Goal: Information Seeking & Learning: Check status

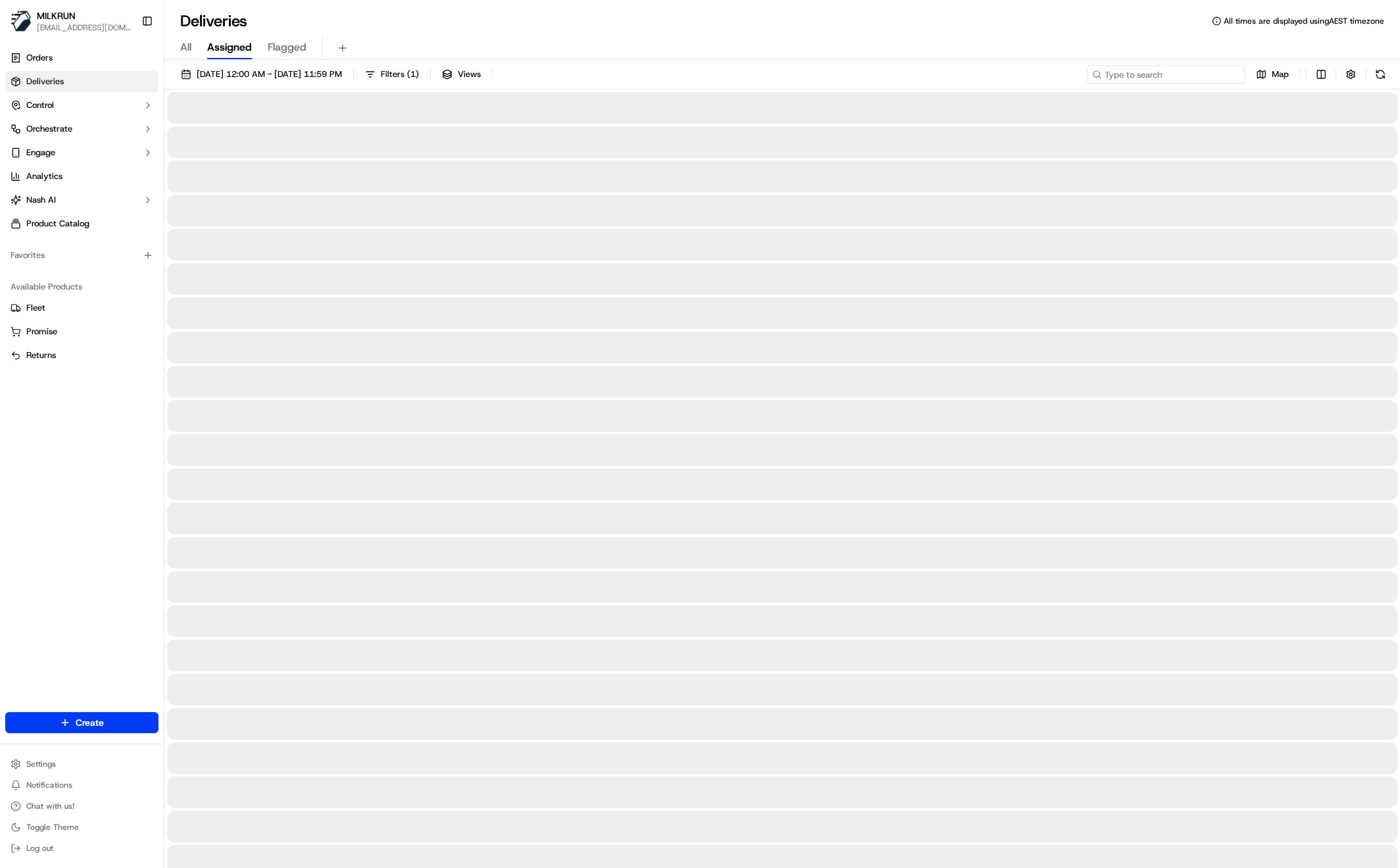
click at [1193, 75] on input at bounding box center [1166, 74] width 158 height 19
paste input "tammuz downie"
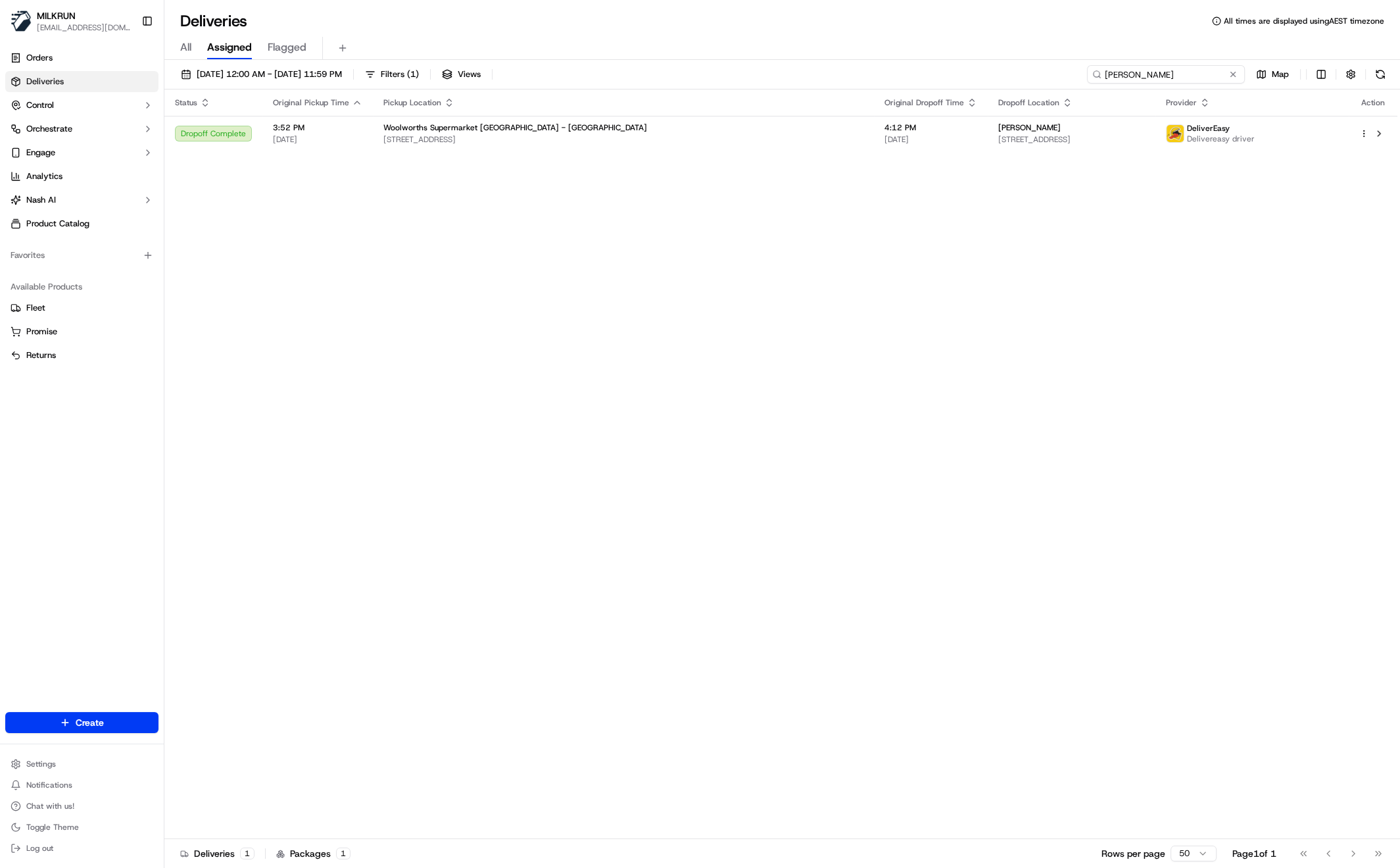
type input "tammuz downie"
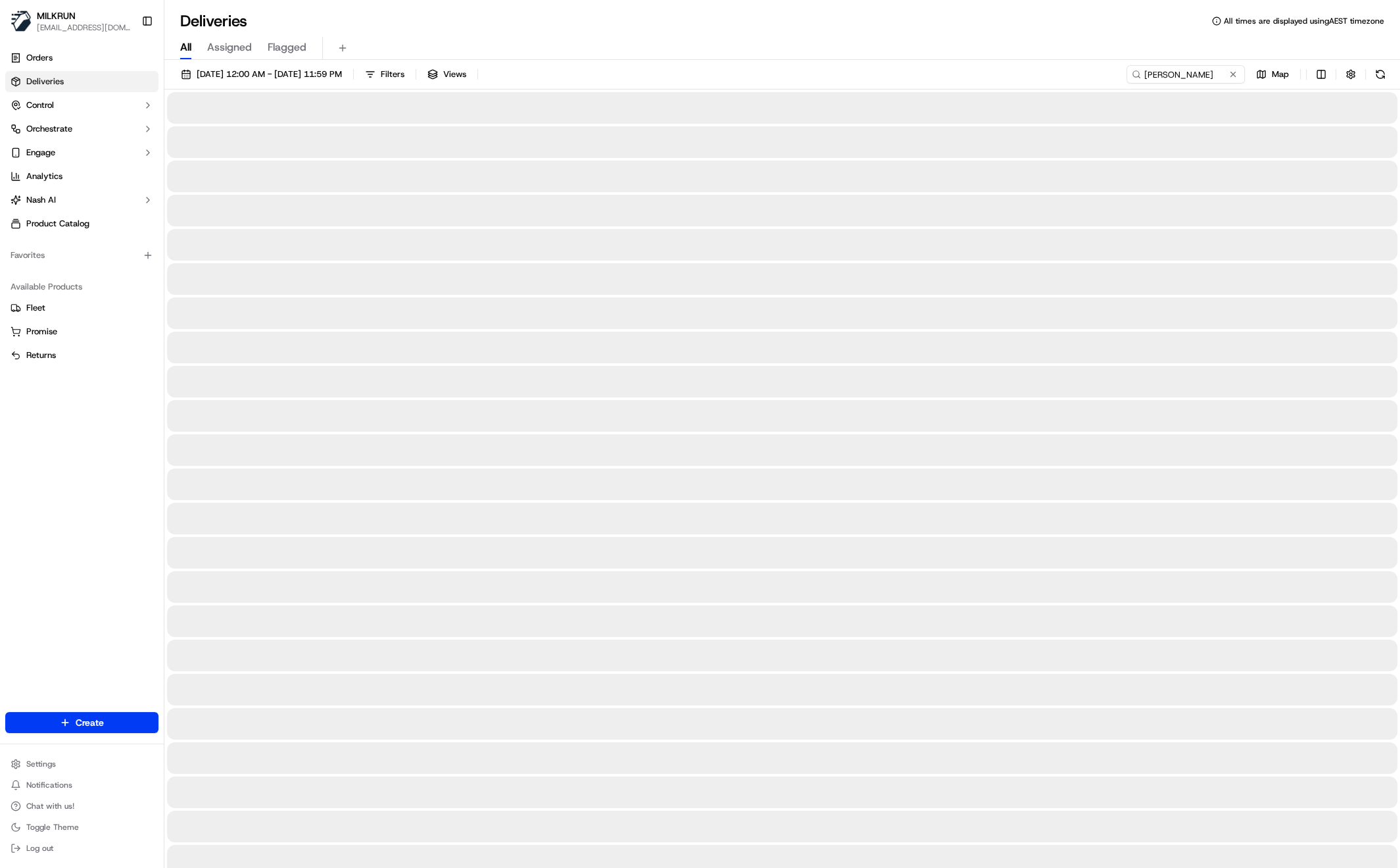
click at [187, 48] on span "All" at bounding box center [186, 47] width 11 height 16
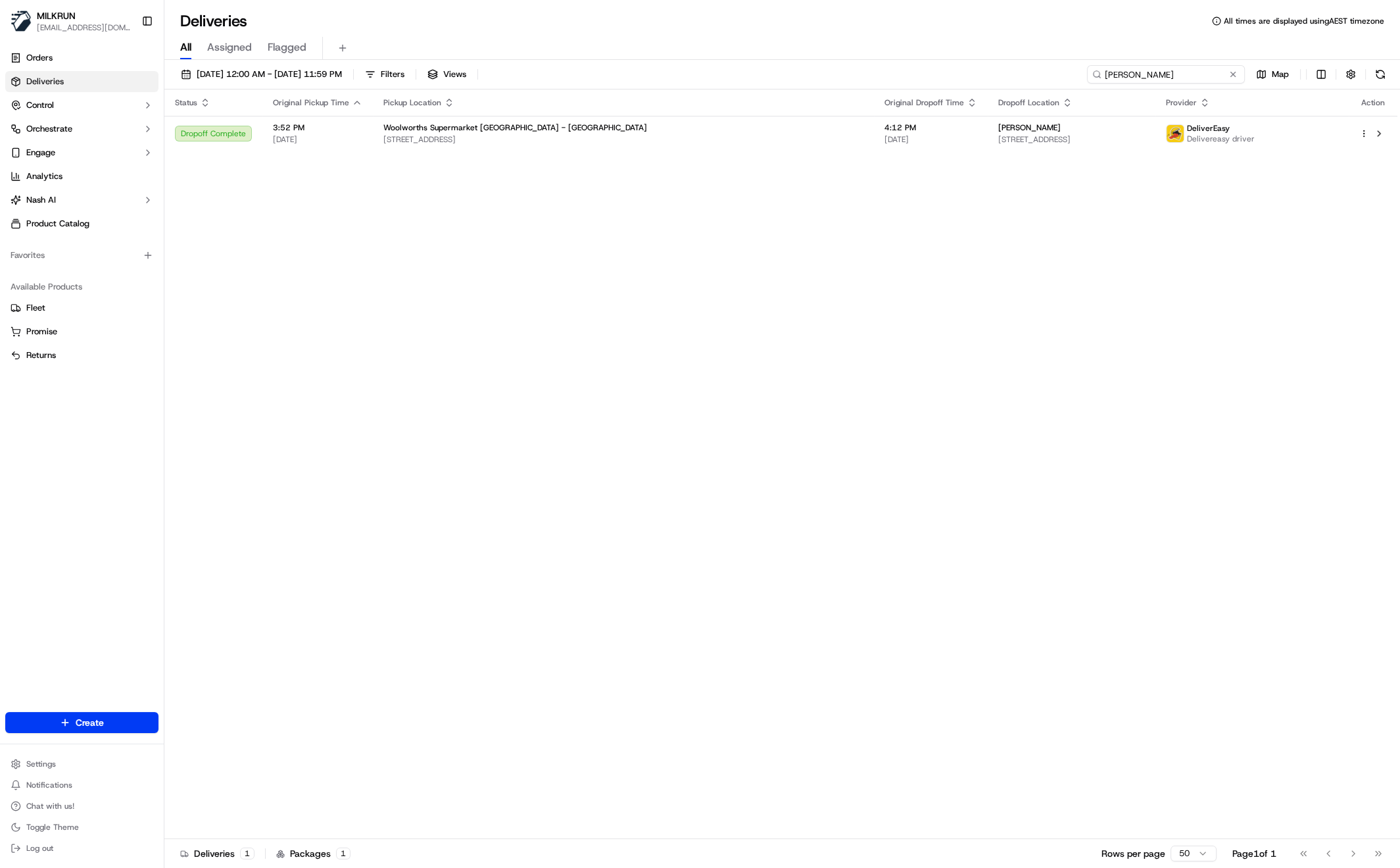
drag, startPoint x: 1183, startPoint y: 73, endPoint x: 1041, endPoint y: 61, distance: 142.5
click at [1041, 61] on div "21/09/2025 12:00 AM - 21/09/2025 11:59 PM Filters Views tammuz downie Map Statu…" at bounding box center [782, 465] width 1236 height 811
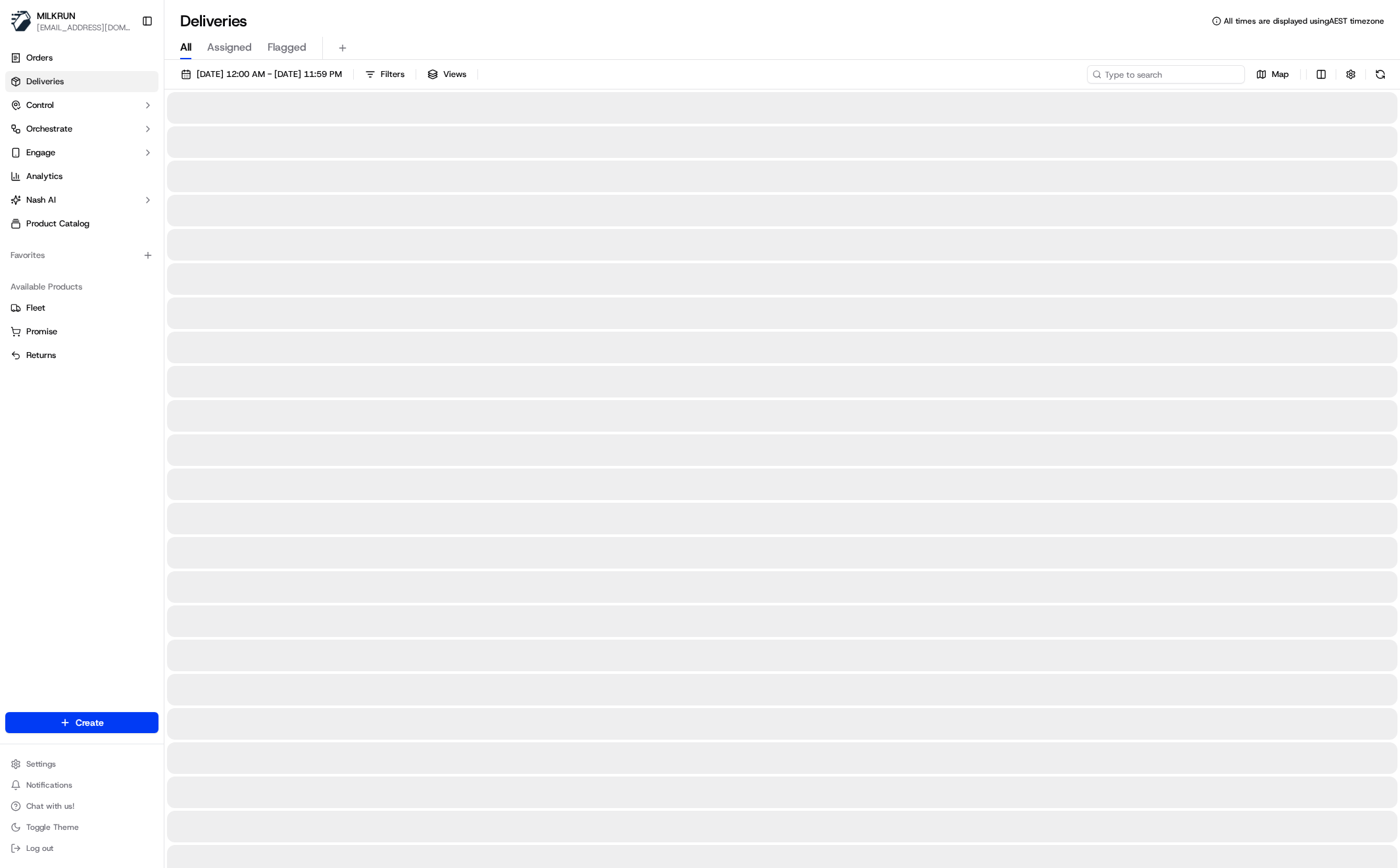
type input "tammuz downie"
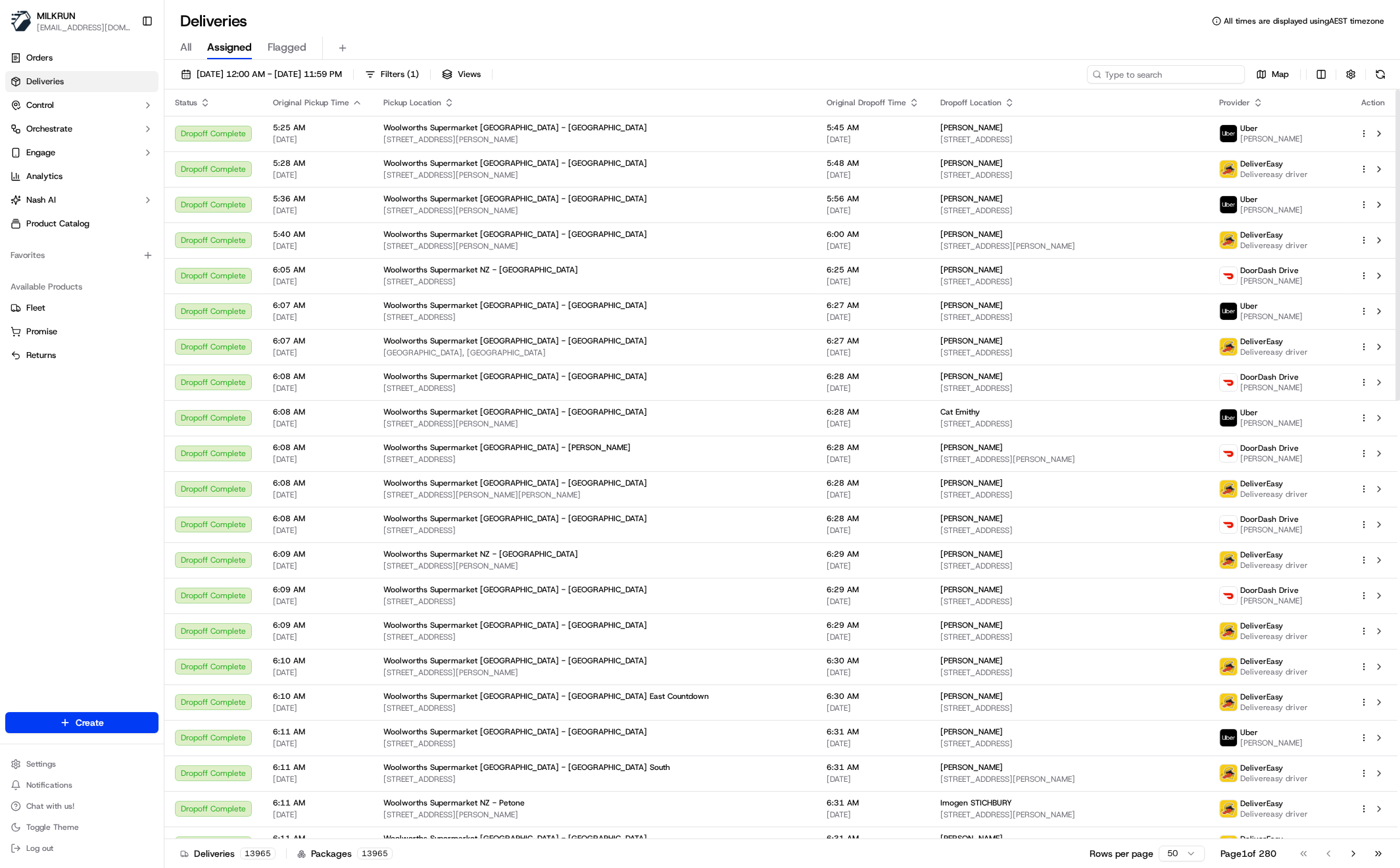
click at [1213, 72] on input at bounding box center [1166, 74] width 158 height 19
paste input "[PERSON_NAME]"
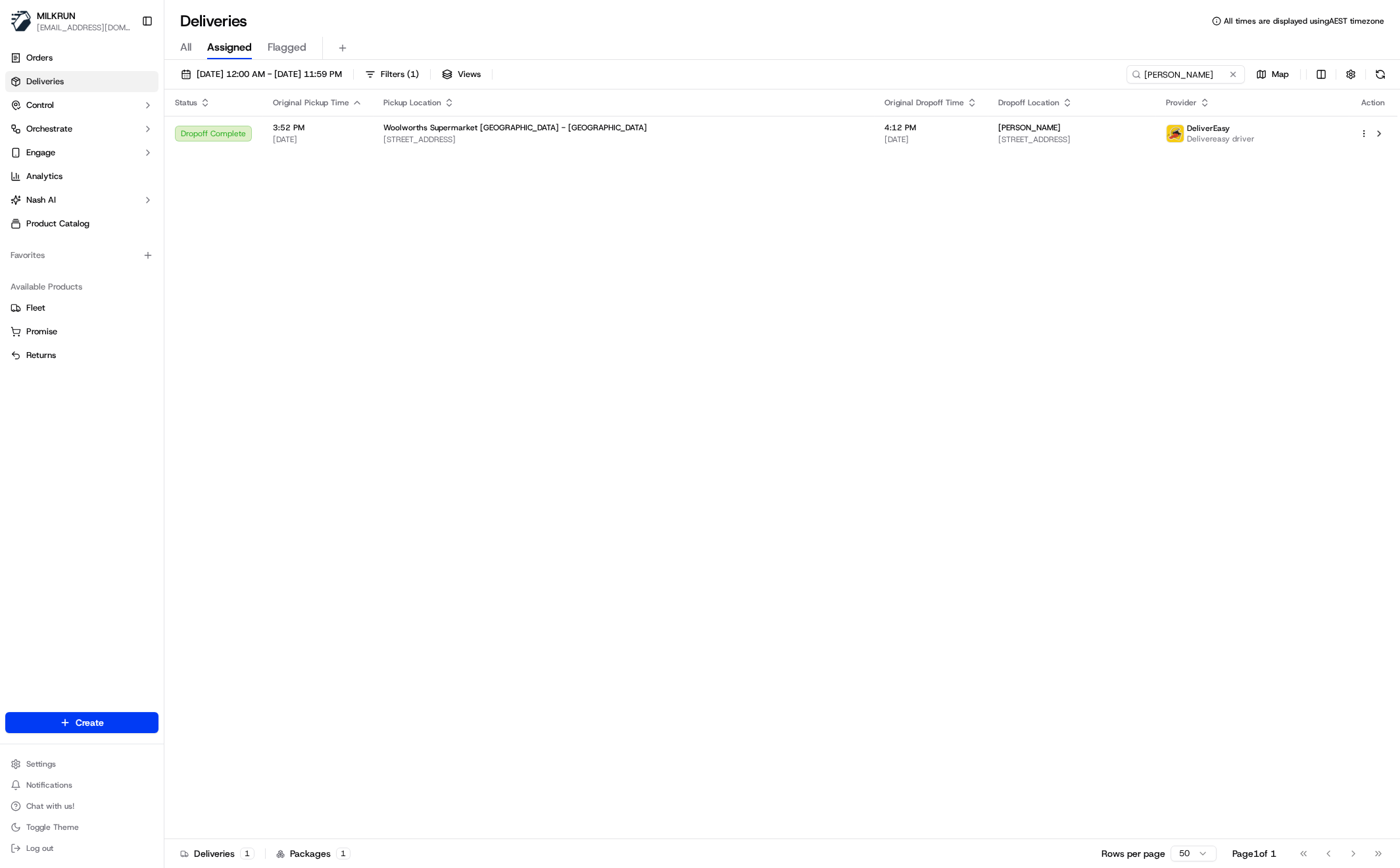
click at [411, 336] on div "Status Original Pickup Time Pickup Location Original Dropoff Time Dropoff Locat…" at bounding box center [780, 463] width 1233 height 749
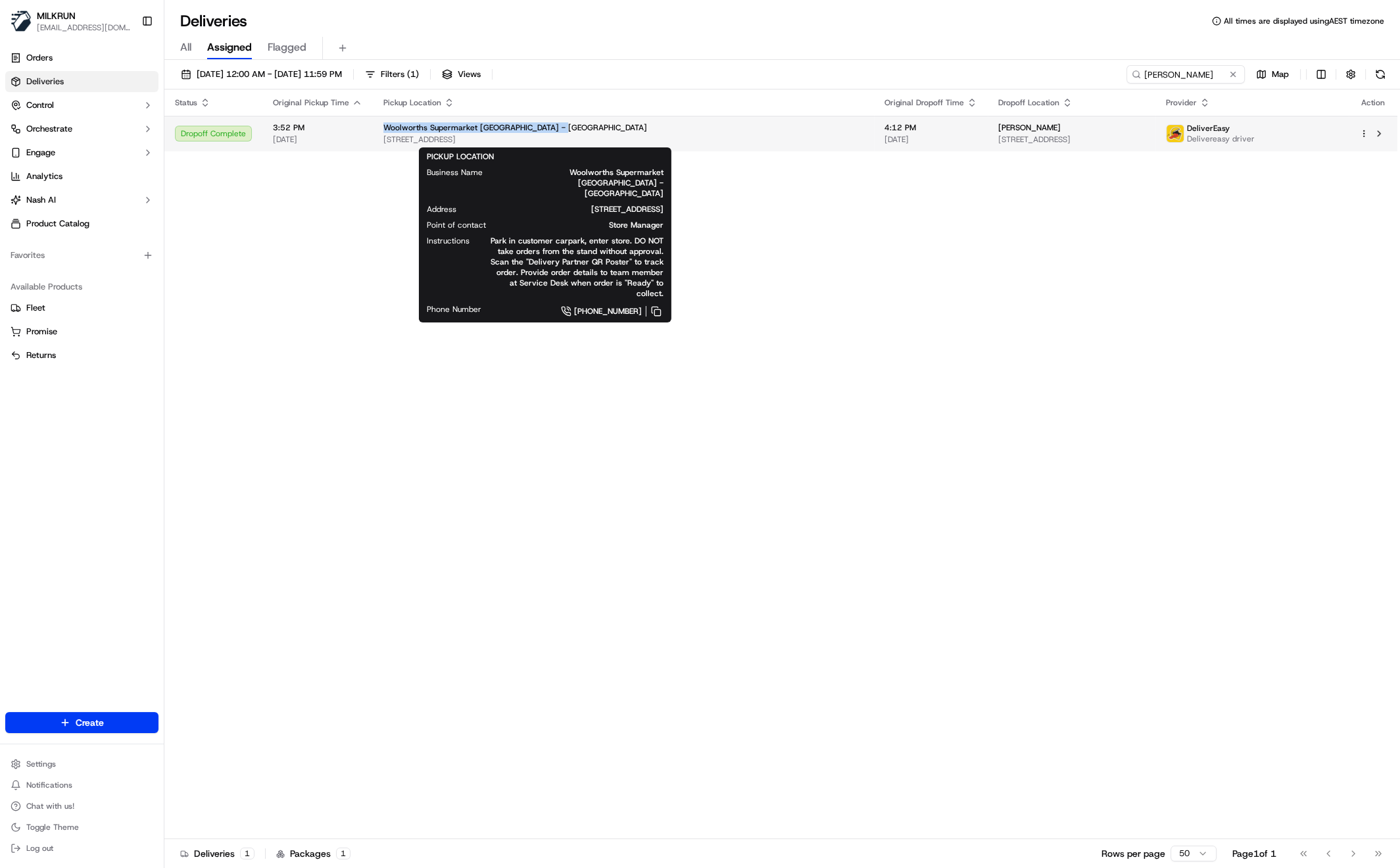
drag, startPoint x: 402, startPoint y: 125, endPoint x: 561, endPoint y: 128, distance: 159.0
click at [561, 128] on td "Woolworths Supermarket NZ - DUNEDIN CENTRAL 309 Cumberland St, Dunedin, Otago 9…" at bounding box center [623, 134] width 501 height 35
copy span "Woolworths Supermarket NZ - DUNEDIN CENTRAL"
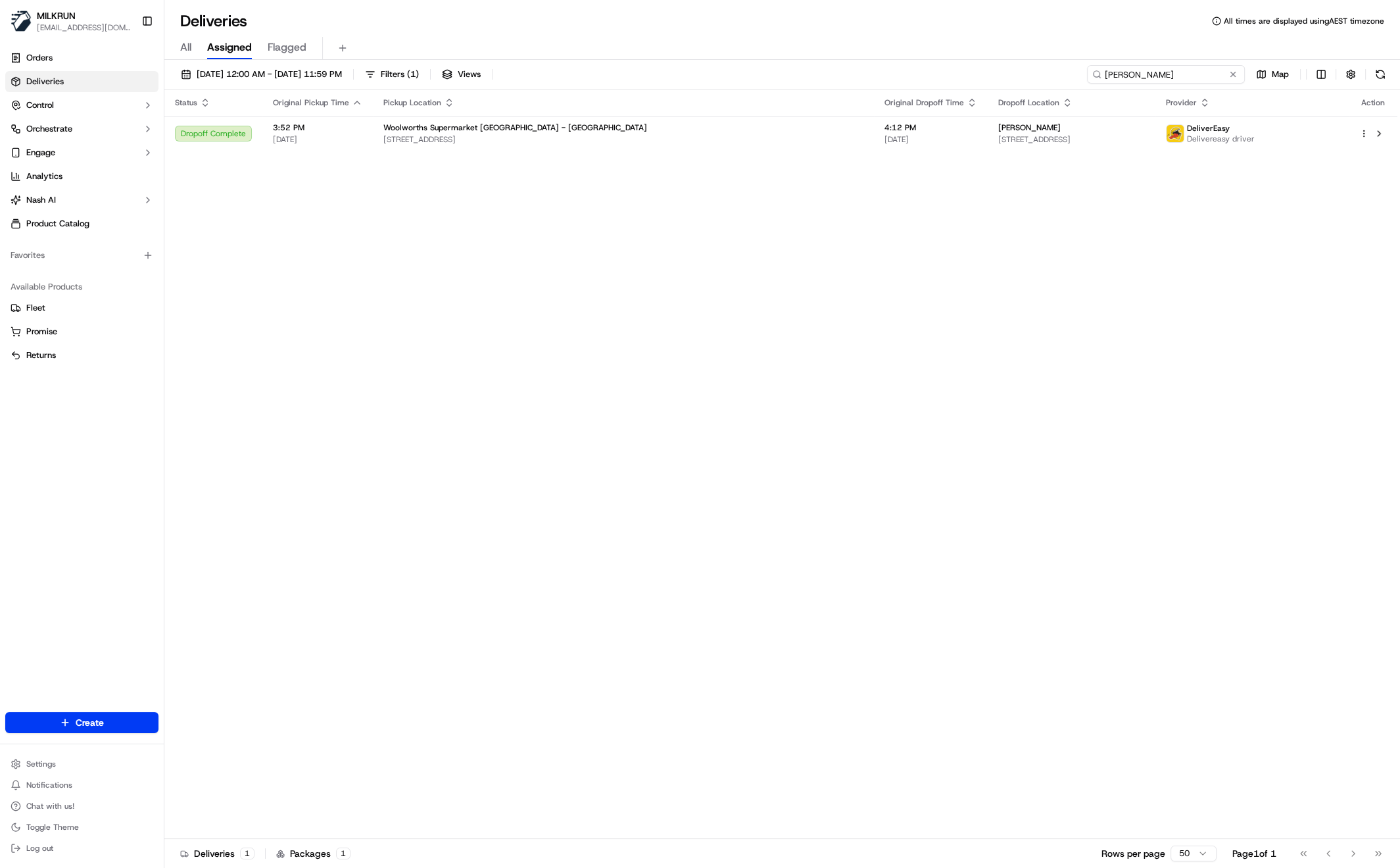
click at [1214, 77] on input "[PERSON_NAME]" at bounding box center [1166, 74] width 158 height 19
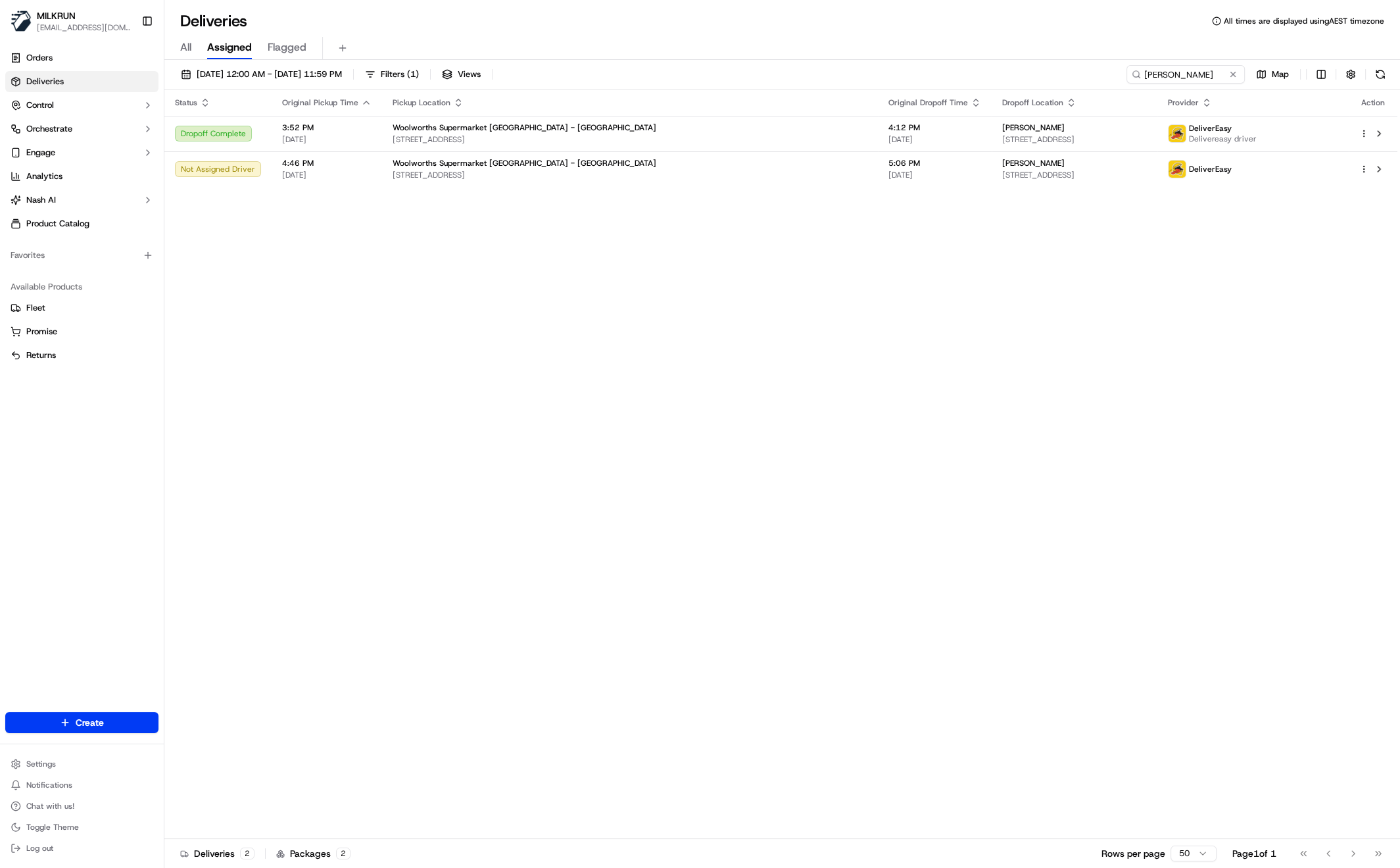
drag, startPoint x: 829, startPoint y: 516, endPoint x: 727, endPoint y: 407, distance: 149.3
click at [827, 512] on div "Status Original Pickup Time Pickup Location Original Dropoff Time Dropoff Locat…" at bounding box center [780, 463] width 1233 height 749
click at [889, 164] on span "5:06 PM" at bounding box center [934, 162] width 92 height 10
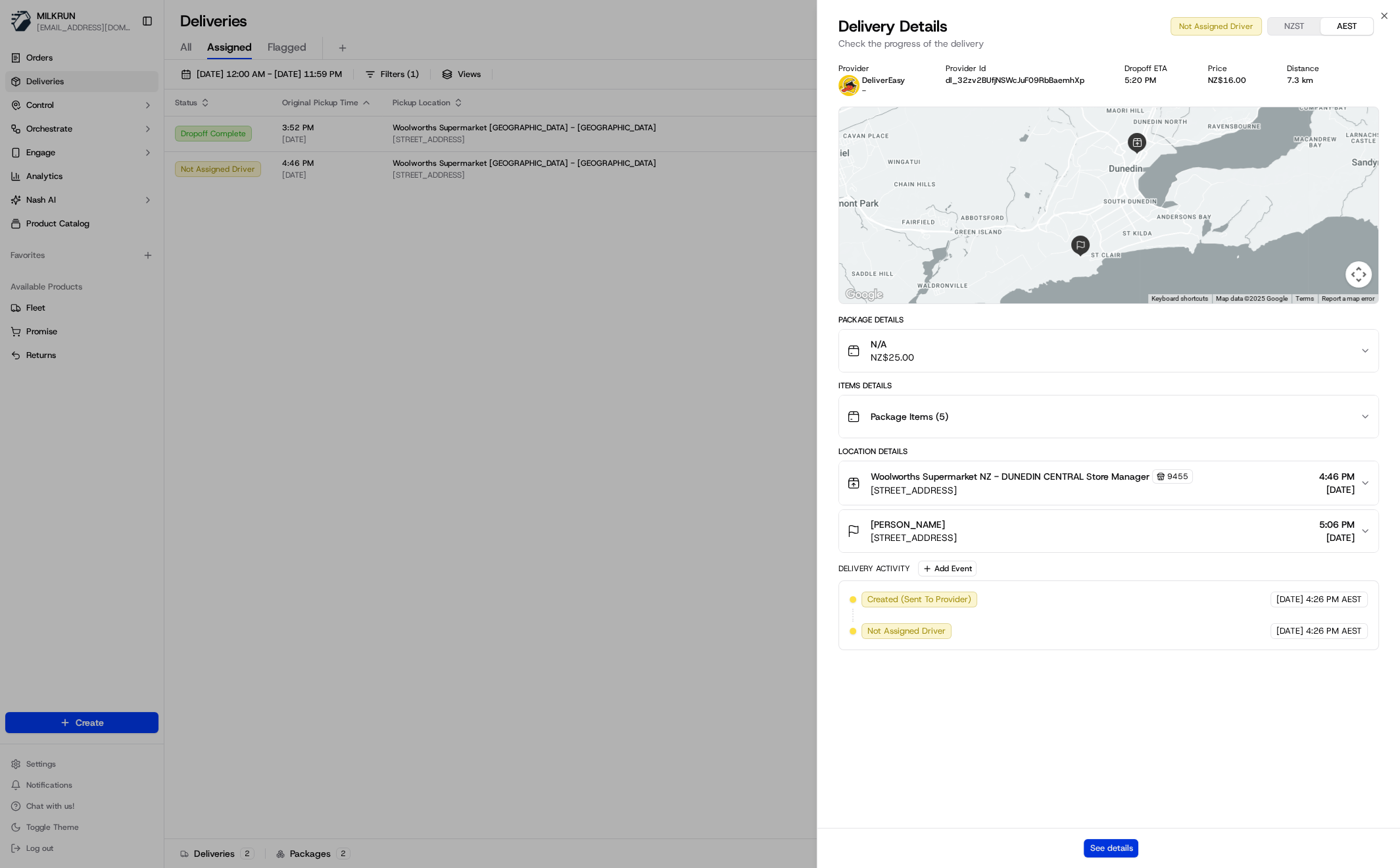
click at [1115, 846] on button "See details" at bounding box center [1111, 848] width 55 height 19
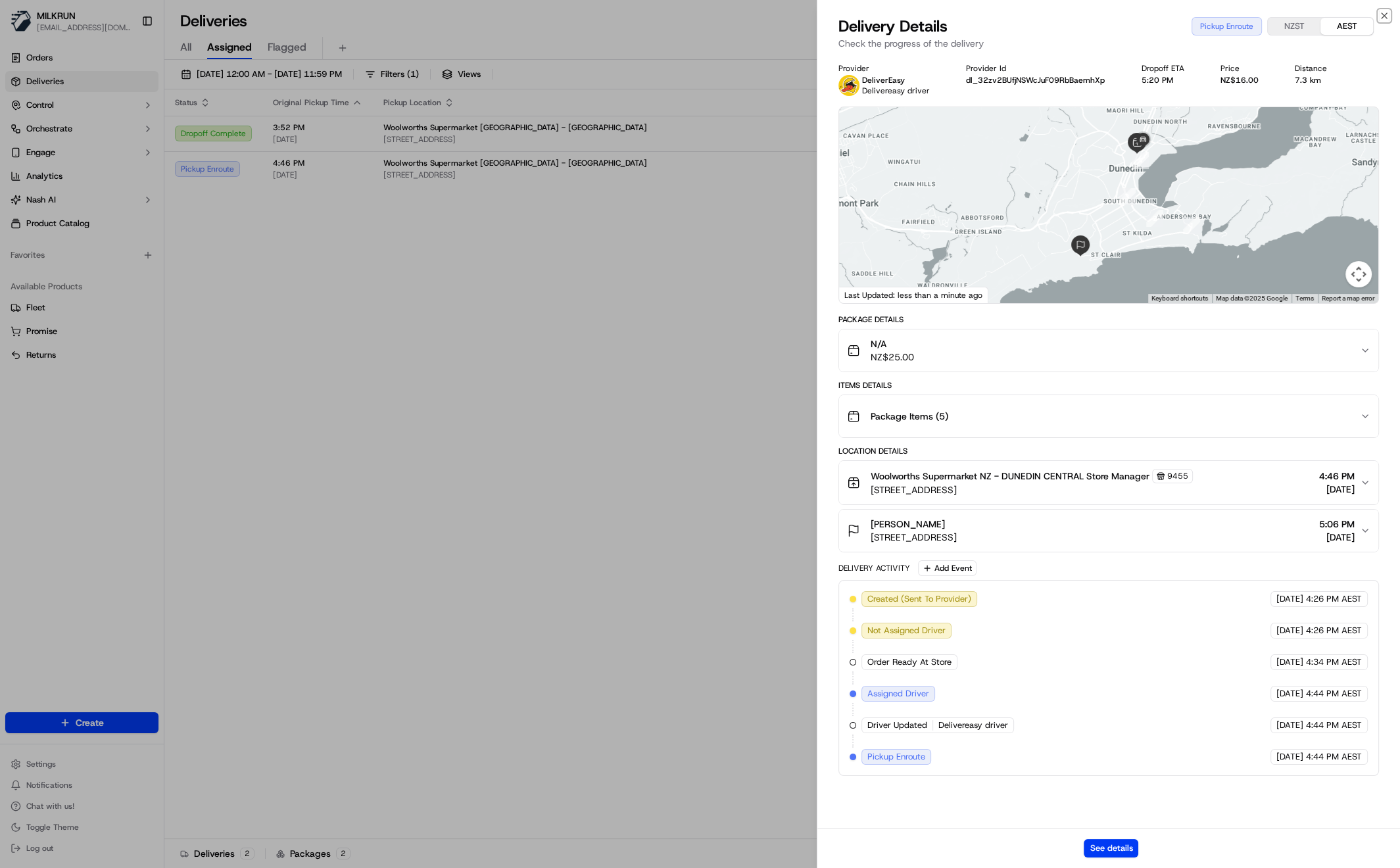
drag, startPoint x: 1384, startPoint y: 13, endPoint x: 1345, endPoint y: 35, distance: 44.8
click at [1384, 13] on icon "button" at bounding box center [1384, 15] width 10 height 10
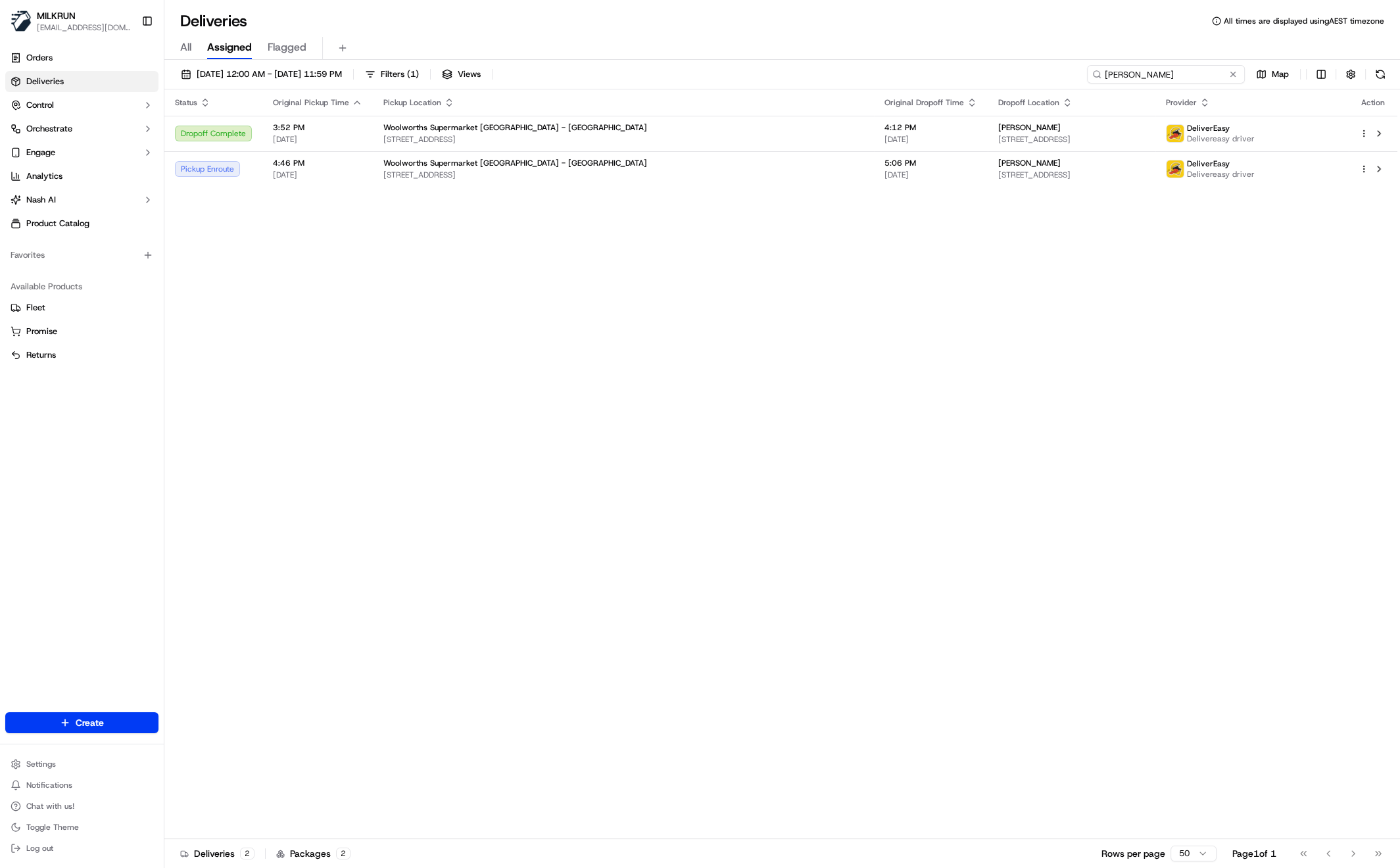
drag, startPoint x: 1134, startPoint y: 71, endPoint x: 1087, endPoint y: 66, distance: 47.3
click at [1087, 67] on div "tammuz downie" at bounding box center [1166, 74] width 158 height 19
paste input "[PERSON_NAME]"
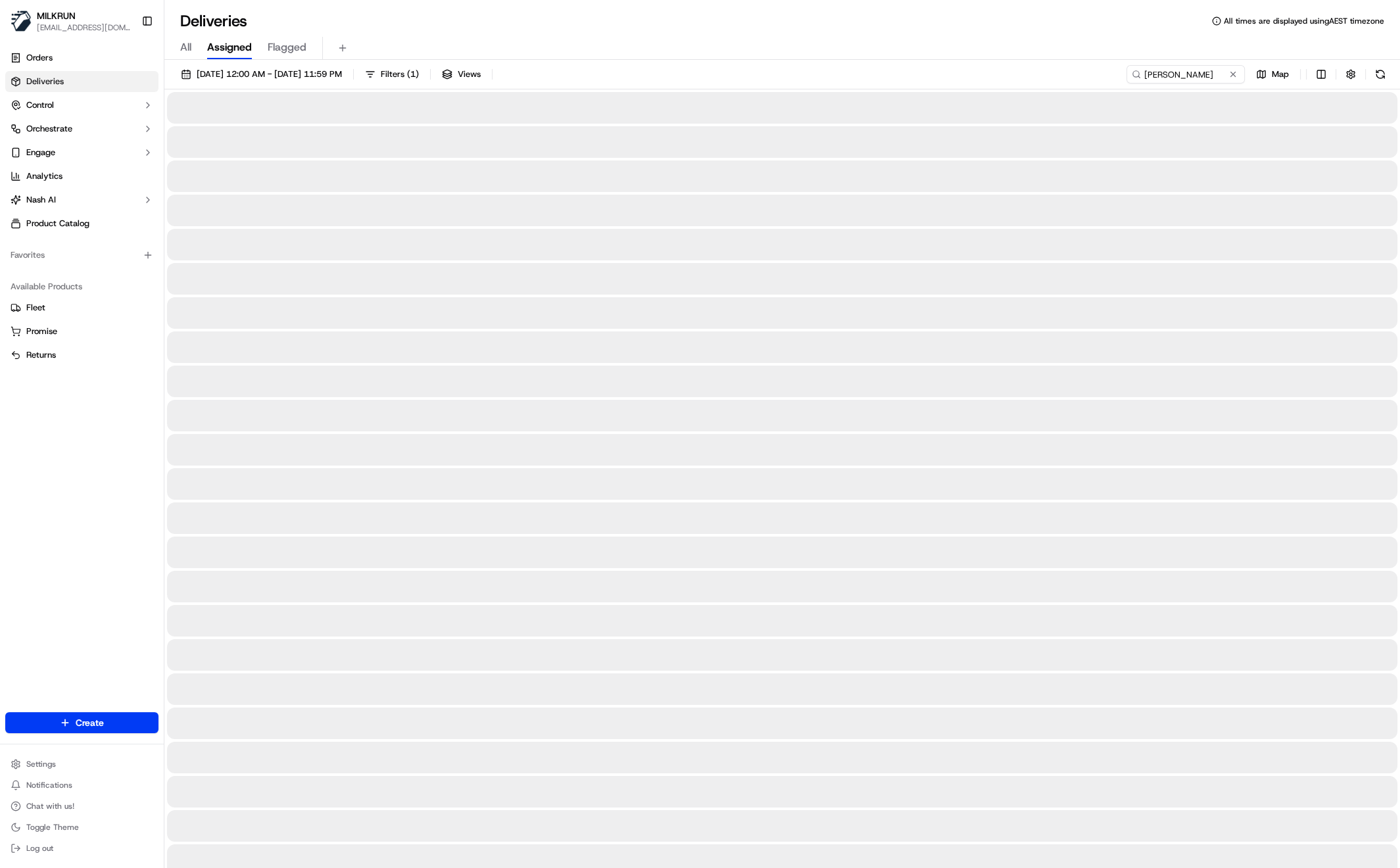
click at [187, 49] on span "All" at bounding box center [186, 47] width 11 height 16
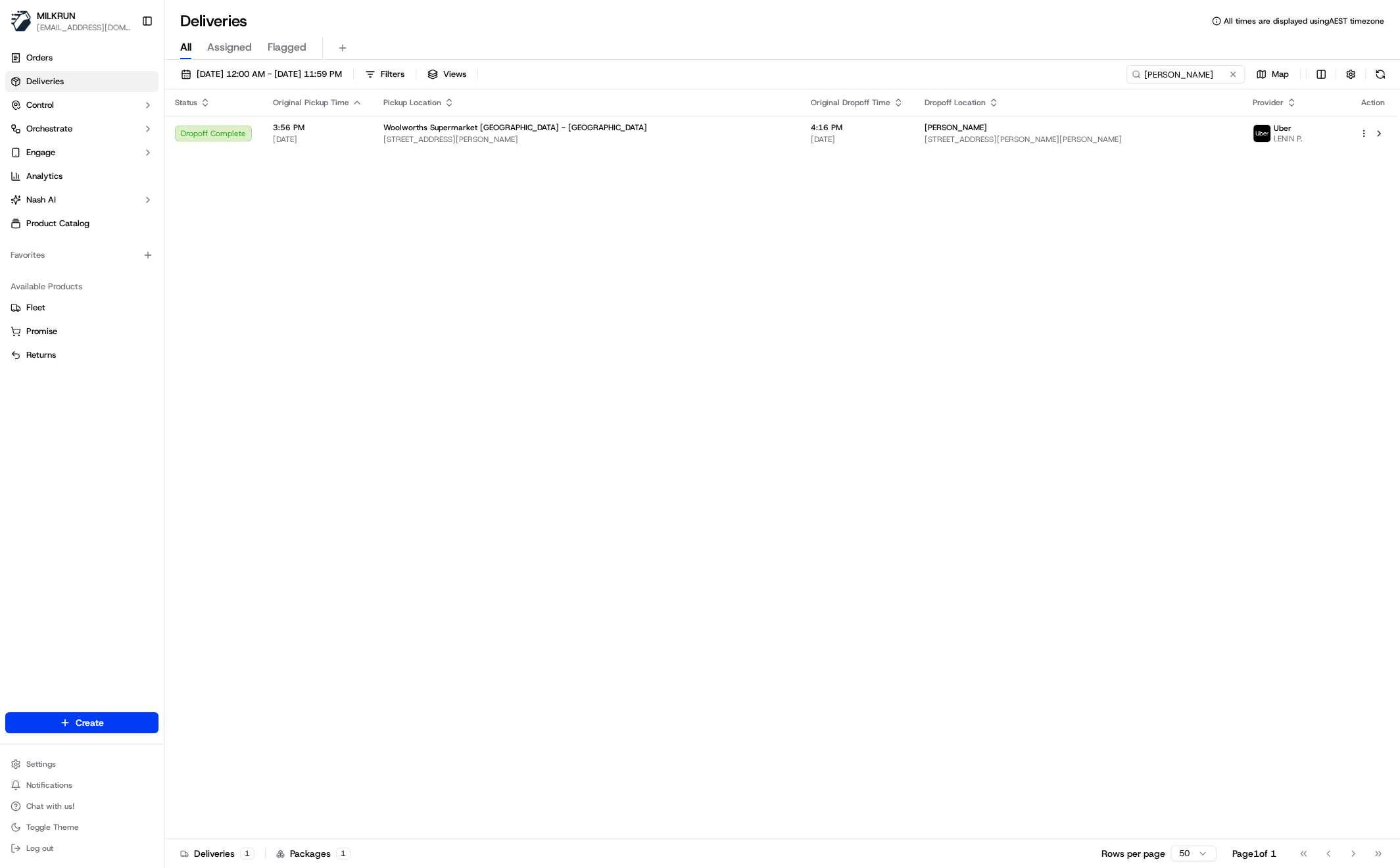
drag, startPoint x: 643, startPoint y: 323, endPoint x: 620, endPoint y: 352, distance: 37.0
click at [643, 323] on div "Status Original Pickup Time Pickup Location Original Dropoff Time Dropoff Locat…" at bounding box center [780, 464] width 1233 height 750
click at [1220, 73] on input "[PERSON_NAME]" at bounding box center [1166, 74] width 158 height 19
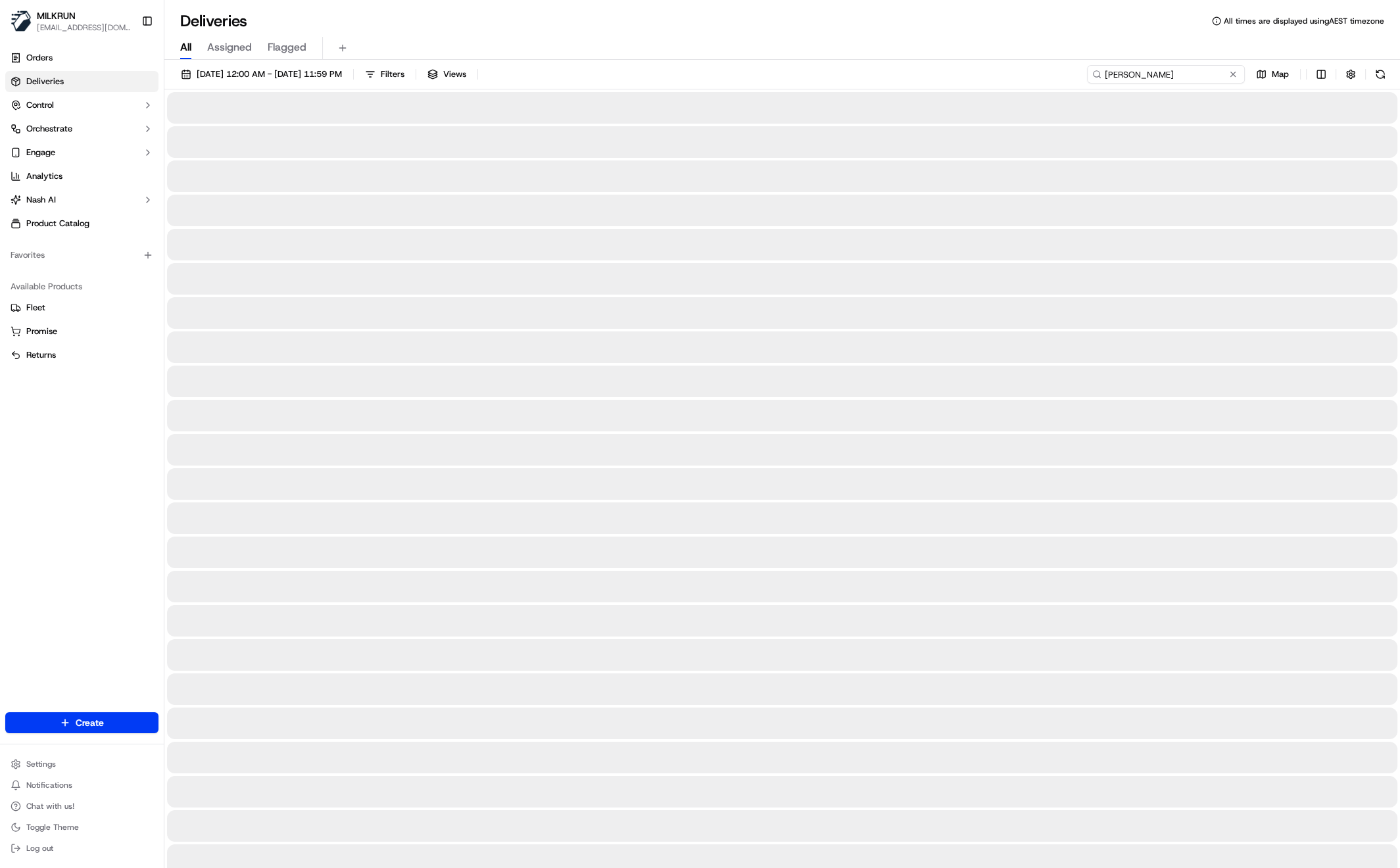
type input "[PERSON_NAME]"
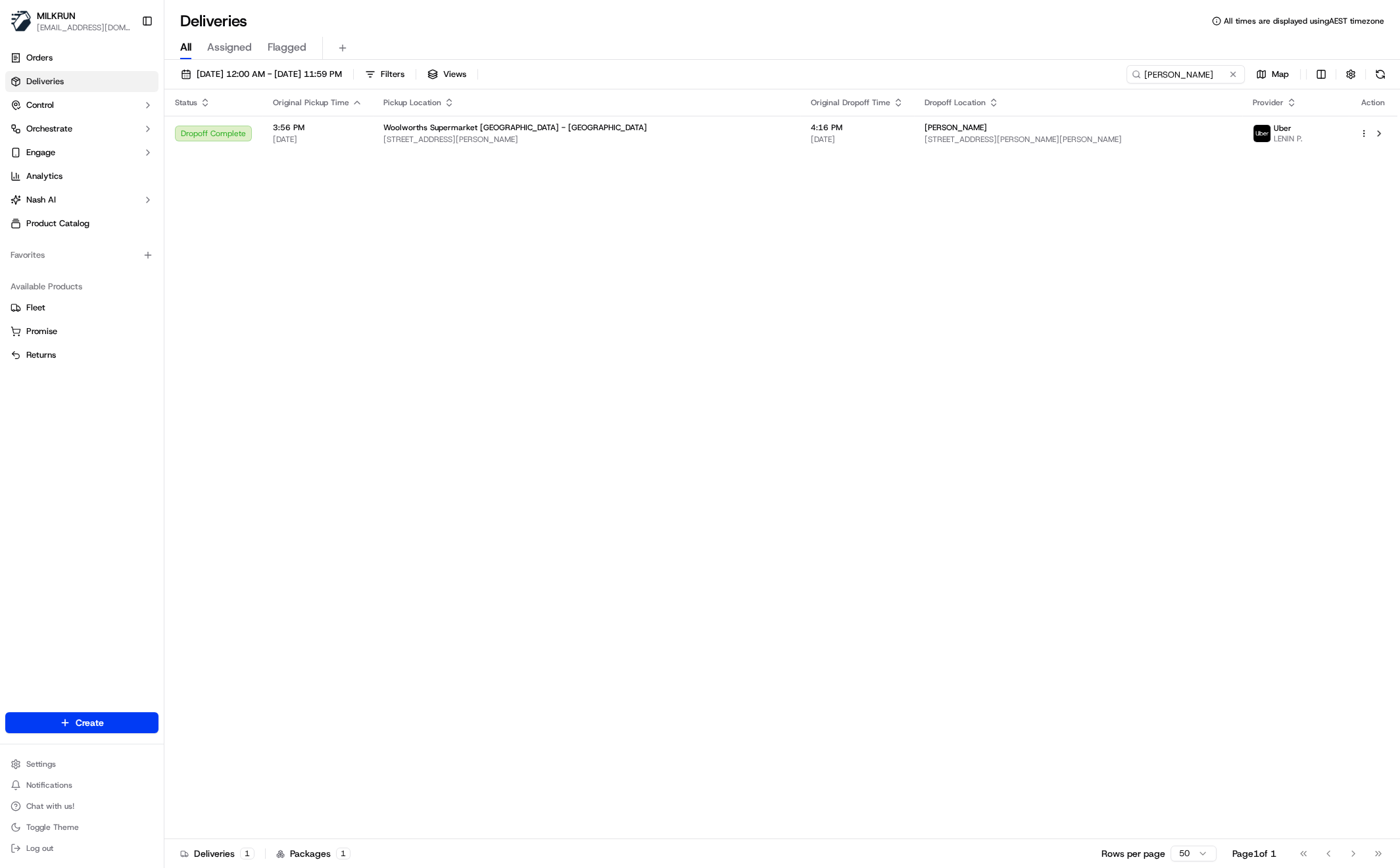
click at [565, 377] on div "Status Original Pickup Time Pickup Location Original Dropoff Time Dropoff Locat…" at bounding box center [780, 464] width 1233 height 750
click at [310, 228] on div "Status Original Pickup Time Pickup Location Original Dropoff Time Dropoff Locat…" at bounding box center [780, 464] width 1233 height 750
drag, startPoint x: 626, startPoint y: 331, endPoint x: 650, endPoint y: 319, distance: 26.8
click at [630, 330] on div "Status Original Pickup Time Pickup Location Original Dropoff Time Dropoff Locat…" at bounding box center [780, 464] width 1233 height 750
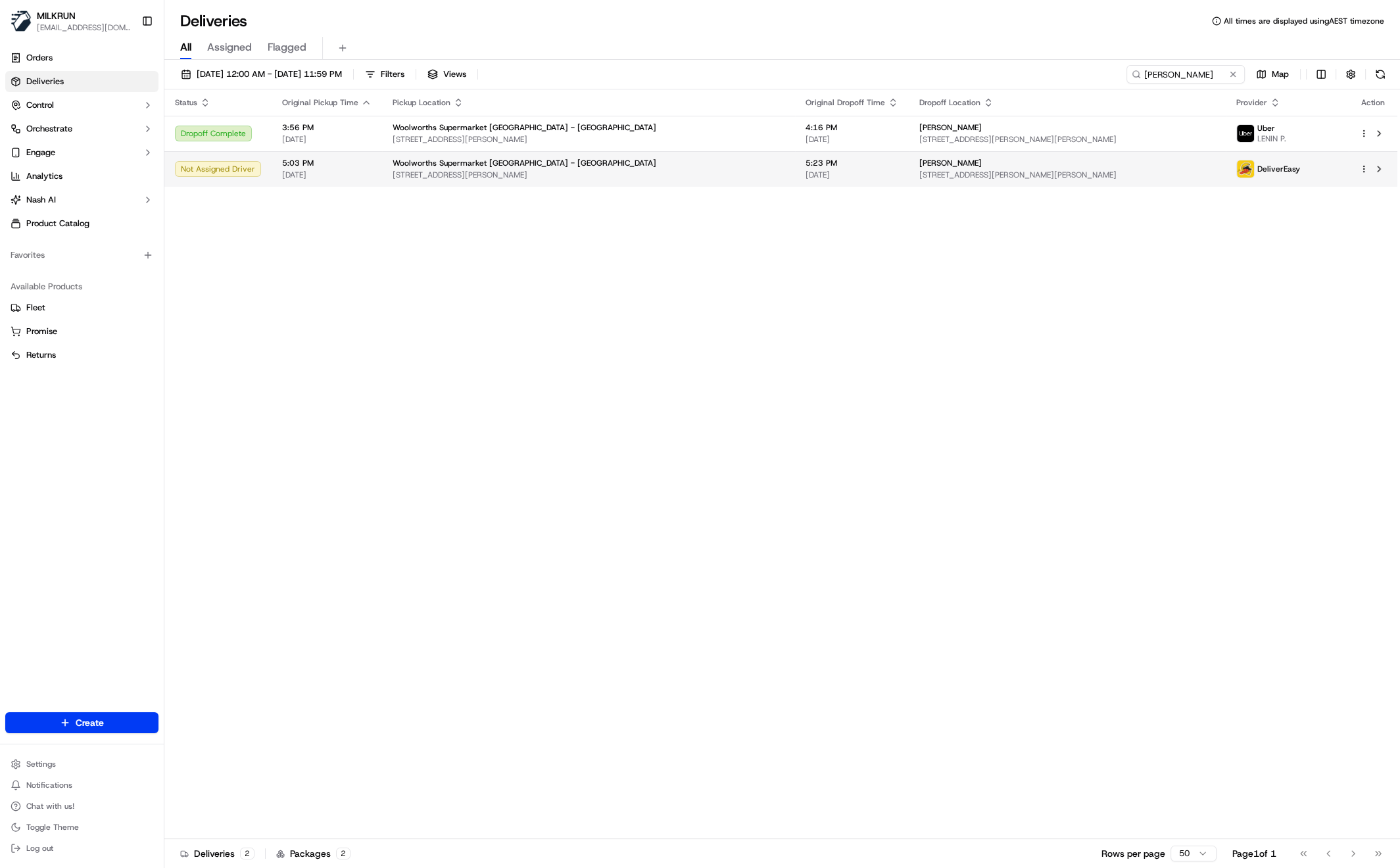
click at [608, 173] on span "[STREET_ADDRESS][PERSON_NAME]" at bounding box center [588, 175] width 392 height 10
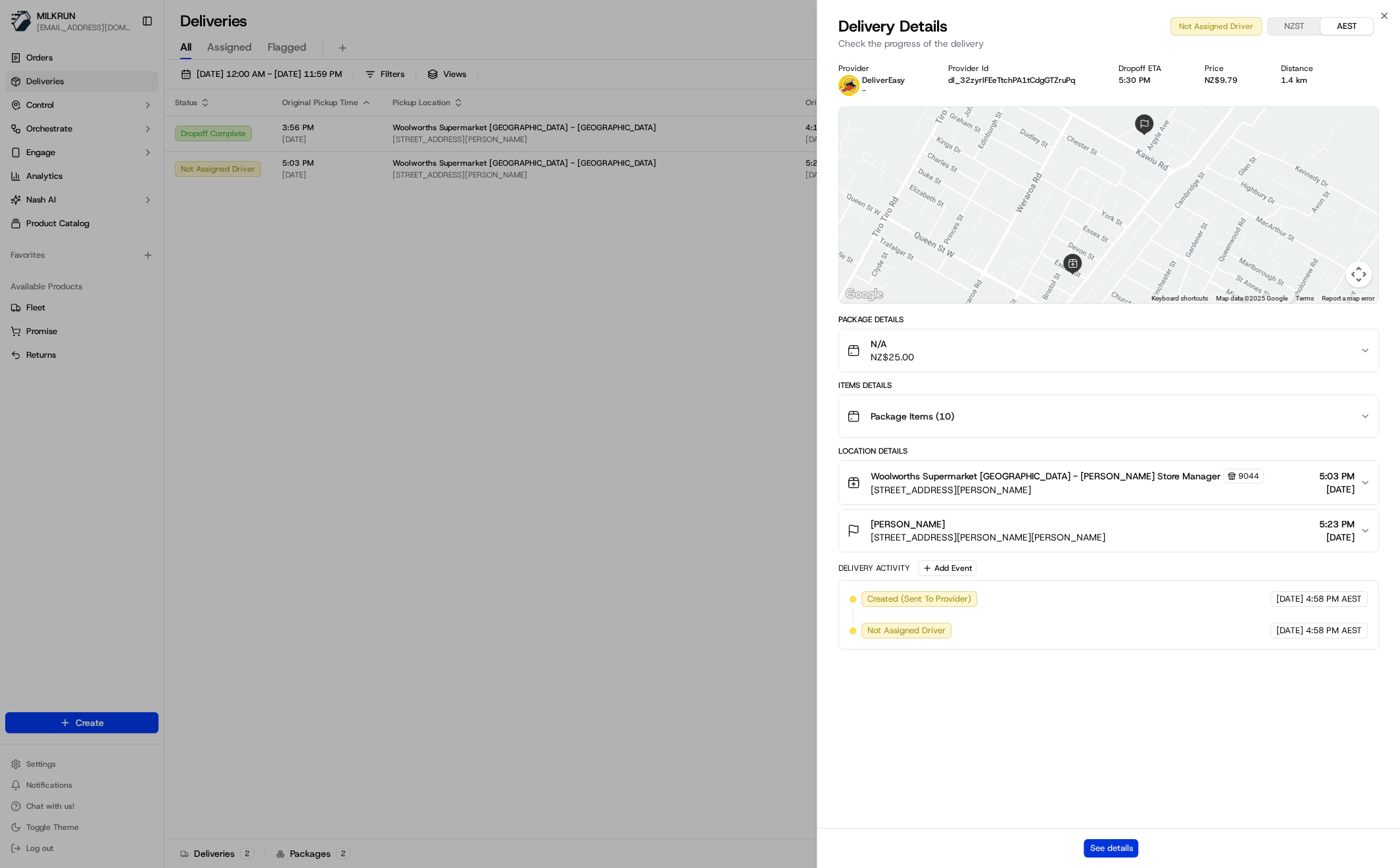
click at [1115, 846] on button "See details" at bounding box center [1111, 849] width 55 height 19
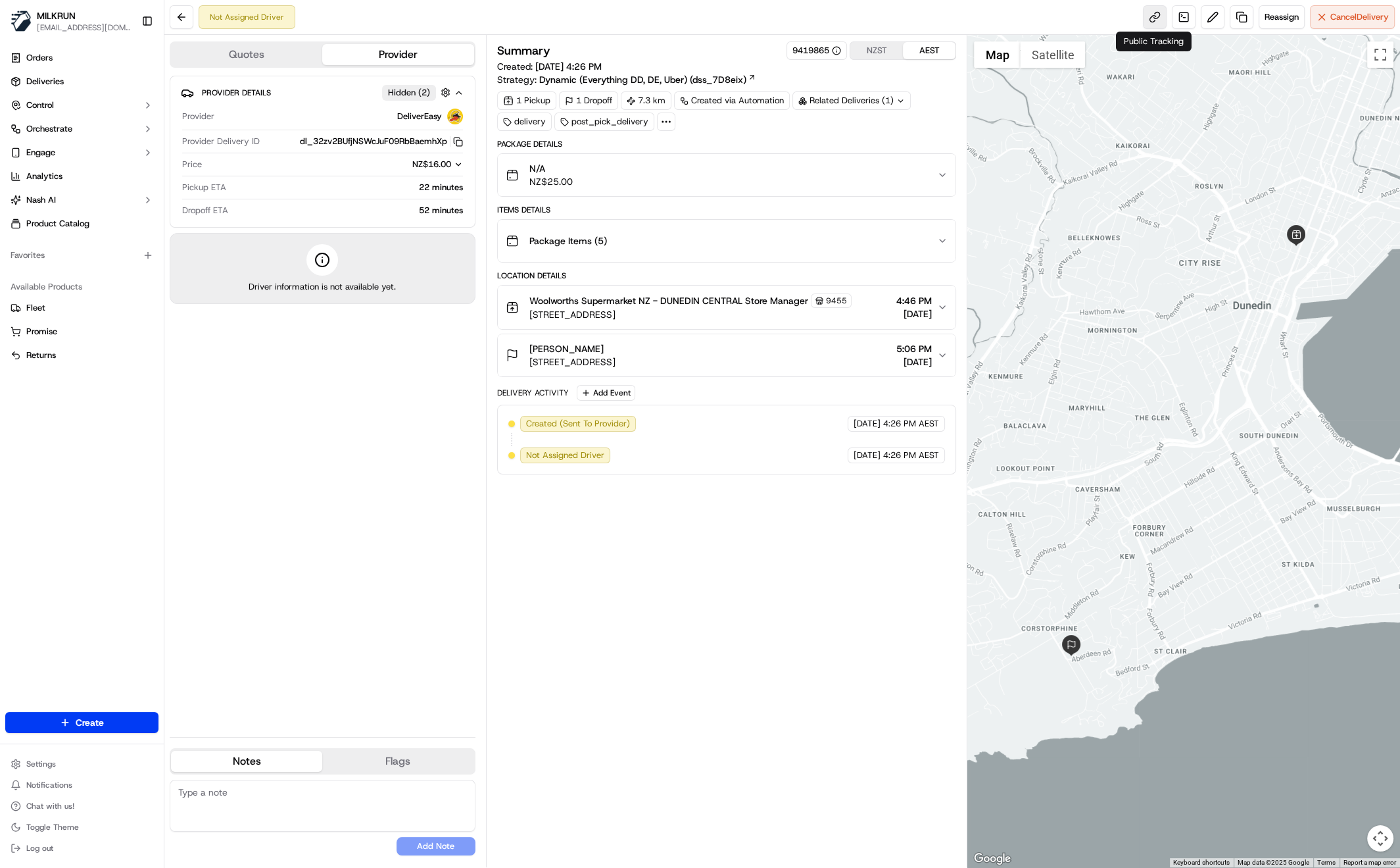
click at [1156, 17] on link at bounding box center [1154, 17] width 23 height 23
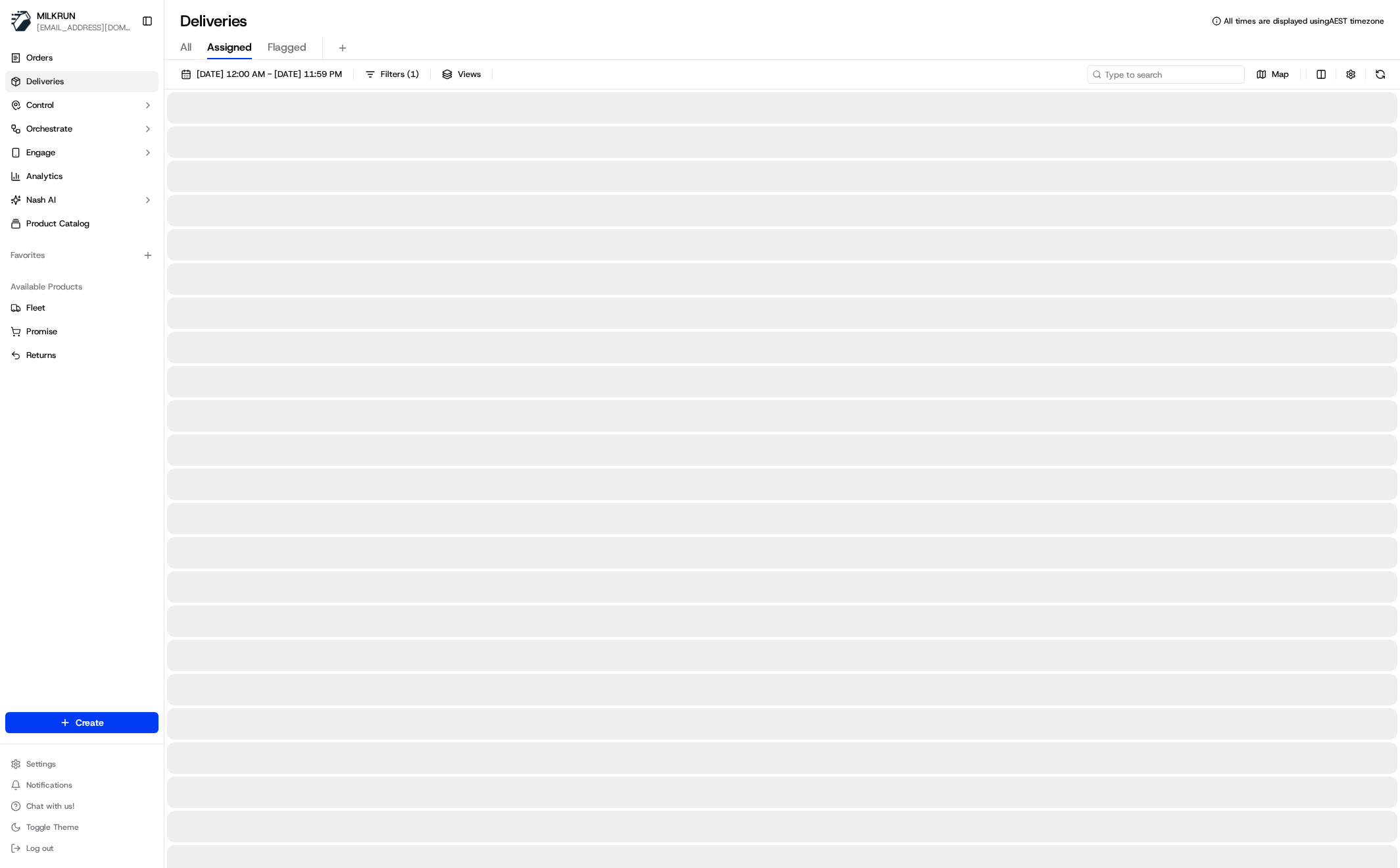
click at [1182, 71] on input at bounding box center [1166, 74] width 158 height 19
paste input "Mary De Nardis"
type input "Mary De Nardis"
click at [179, 47] on div "All Assigned Flagged" at bounding box center [782, 48] width 1236 height 23
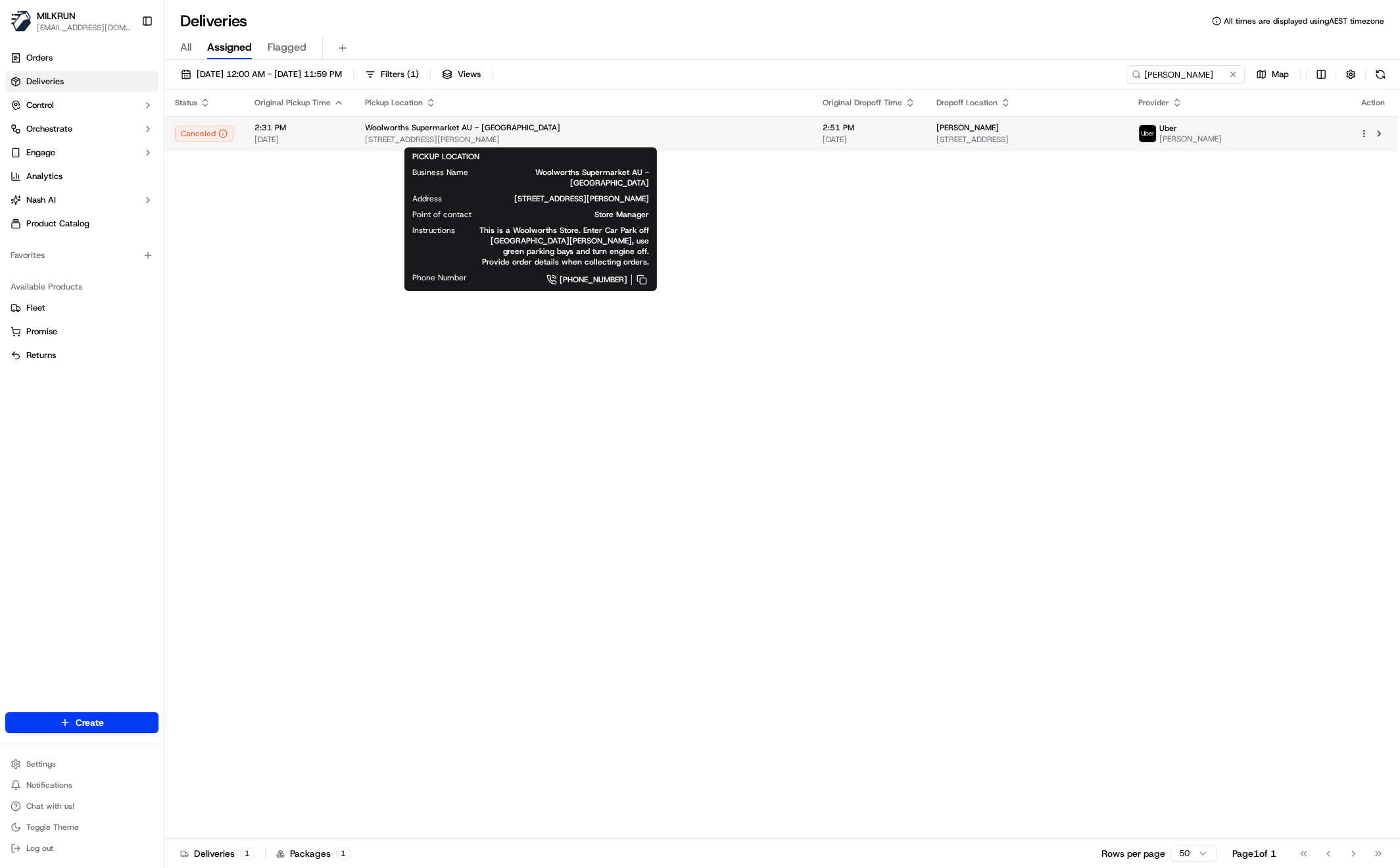
click at [556, 132] on div "Woolworths Supermarket AU - Fulham Gardens" at bounding box center [583, 127] width 437 height 10
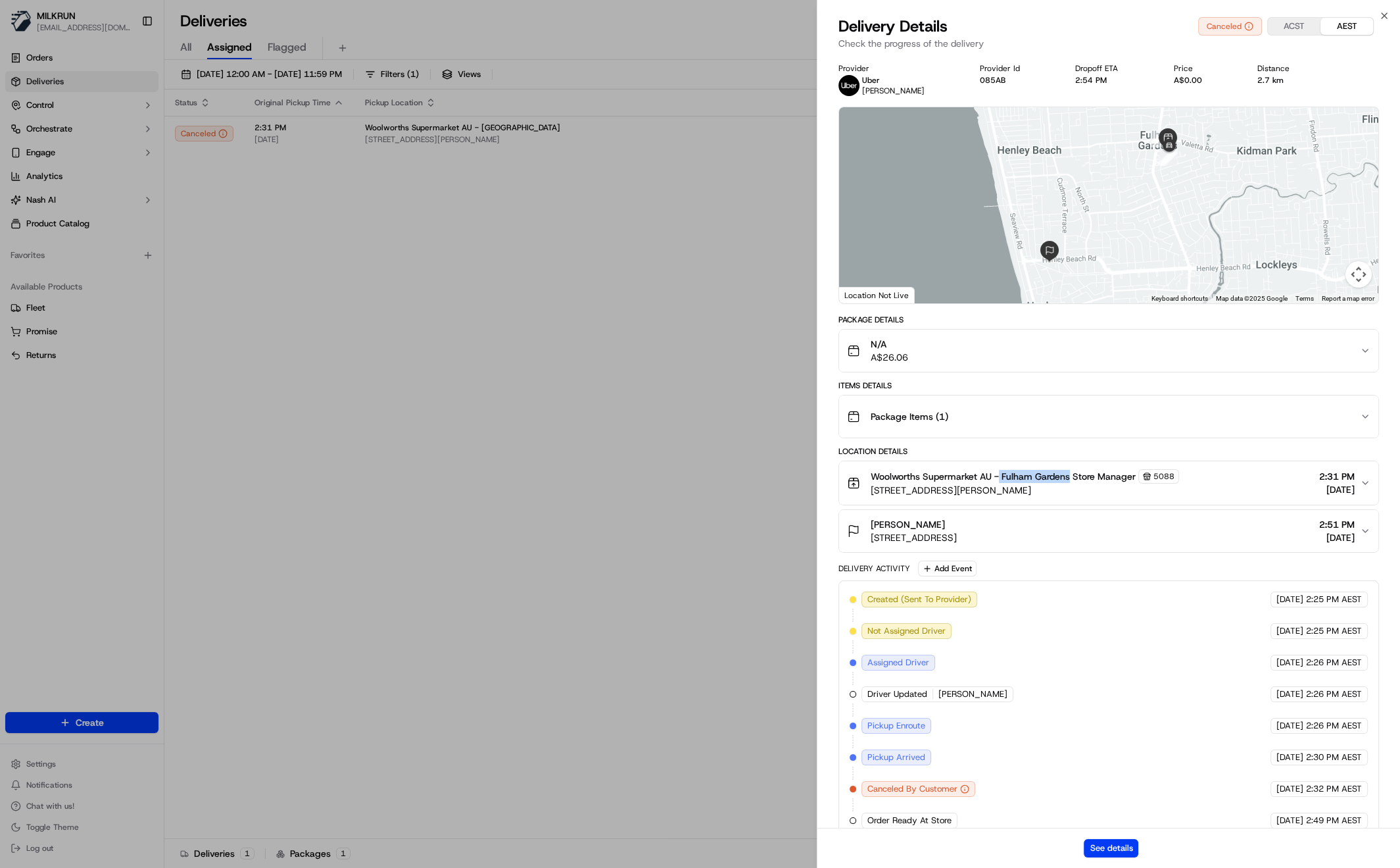
drag, startPoint x: 1000, startPoint y: 475, endPoint x: 1070, endPoint y: 479, distance: 70.1
click at [1070, 479] on span "Woolworths Supermarket AU - Fulham Gardens Store Manager" at bounding box center [1004, 476] width 265 height 13
copy span "Fulham Gardens"
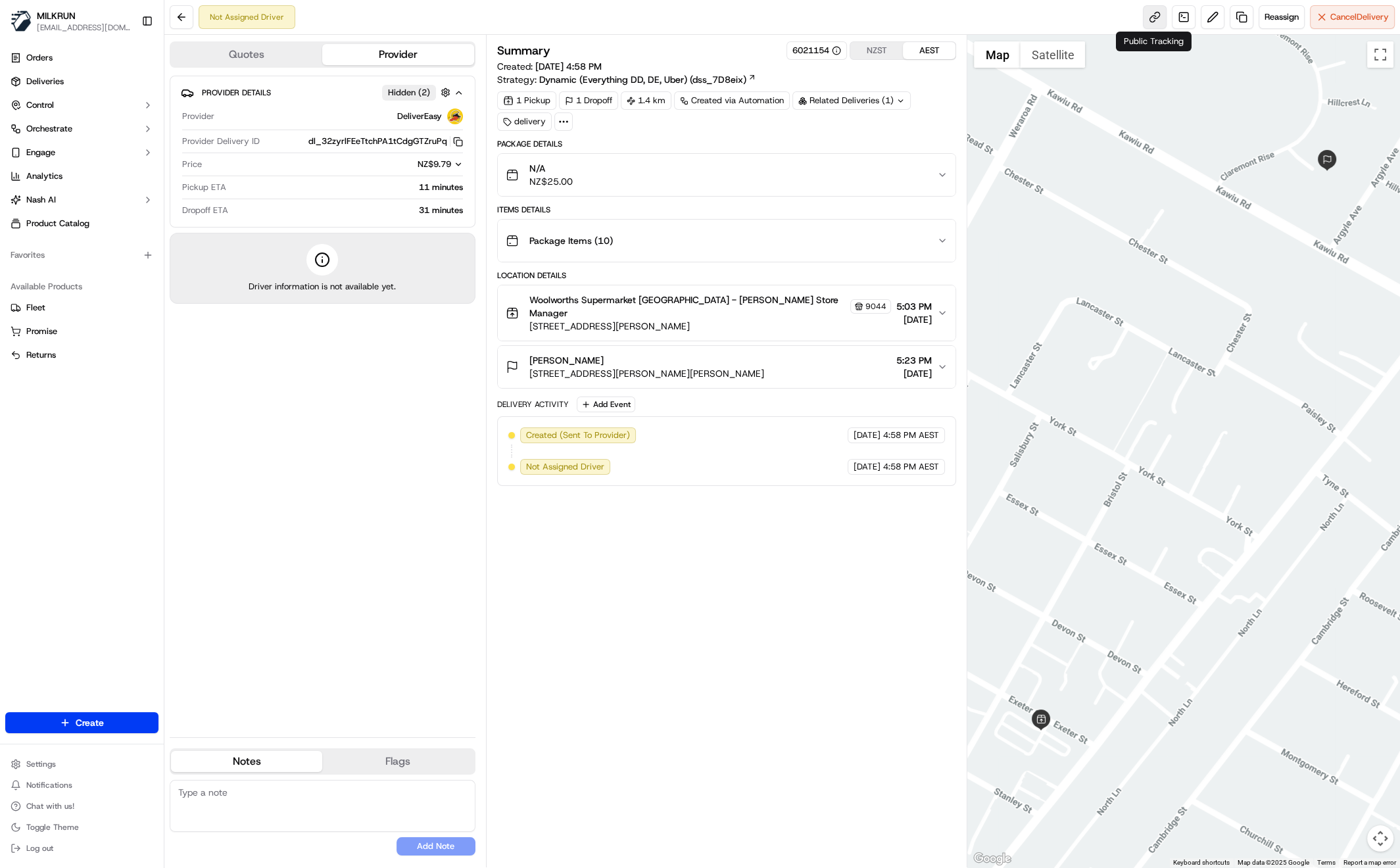
click at [1151, 23] on link at bounding box center [1154, 17] width 23 height 23
